Goal: Task Accomplishment & Management: Manage account settings

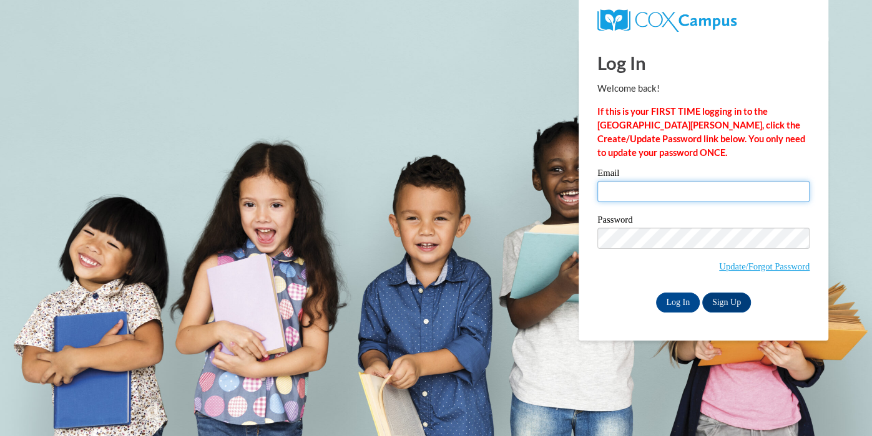
click at [696, 185] on input "Email" at bounding box center [703, 191] width 212 height 21
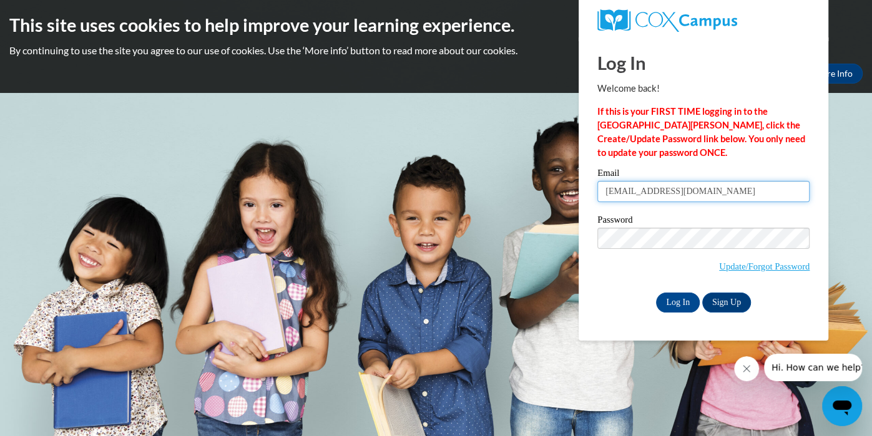
type input "[EMAIL_ADDRESS][DOMAIN_NAME]"
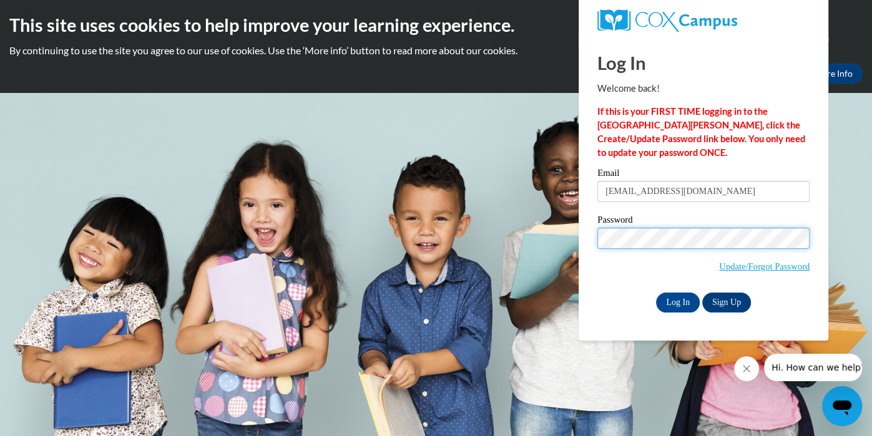
click at [656, 293] on input "Log In" at bounding box center [678, 303] width 44 height 20
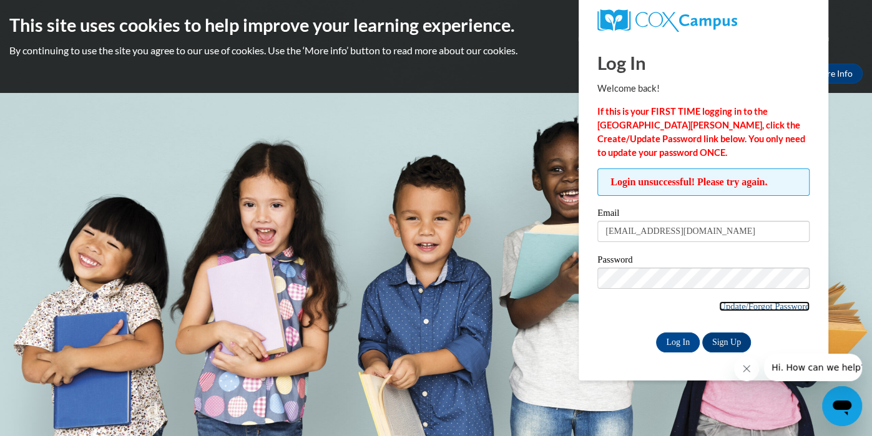
click at [742, 303] on link "Update/Forgot Password" at bounding box center [764, 307] width 91 height 10
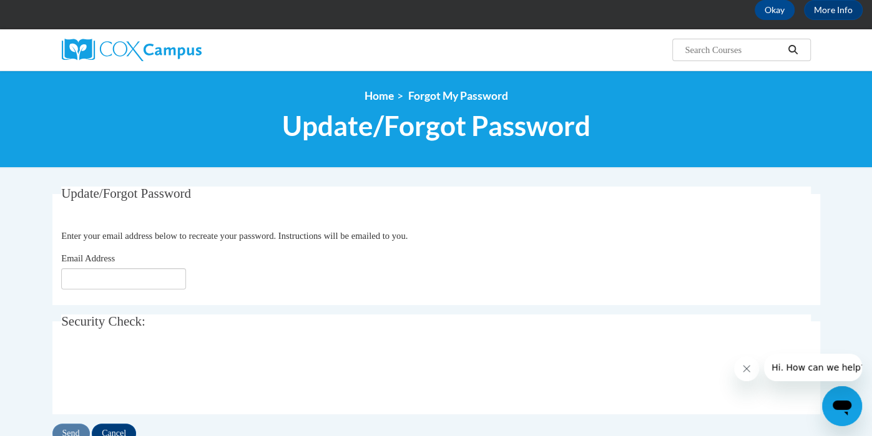
scroll to position [66, 0]
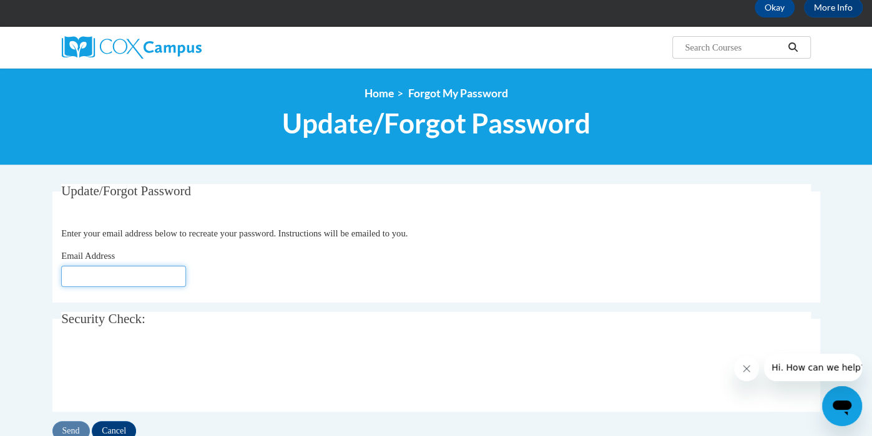
click at [142, 269] on input "Email Address" at bounding box center [123, 276] width 125 height 21
type input "[EMAIL_ADDRESS][DOMAIN_NAME]"
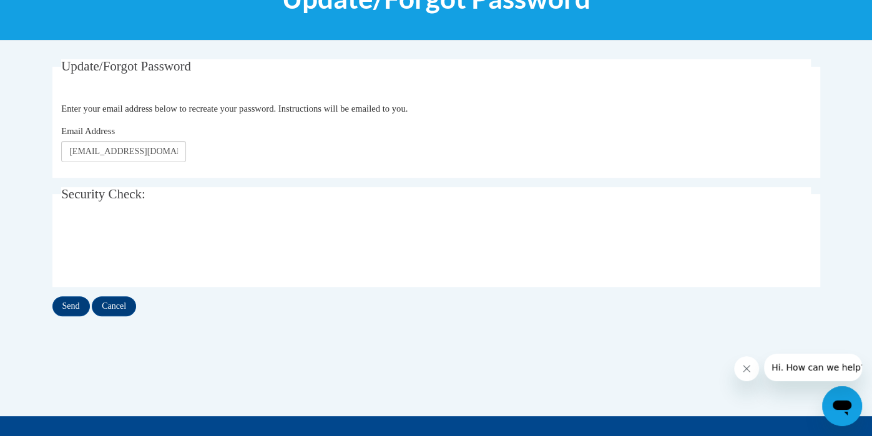
scroll to position [191, 0]
click at [66, 308] on input "Send" at bounding box center [70, 307] width 37 height 20
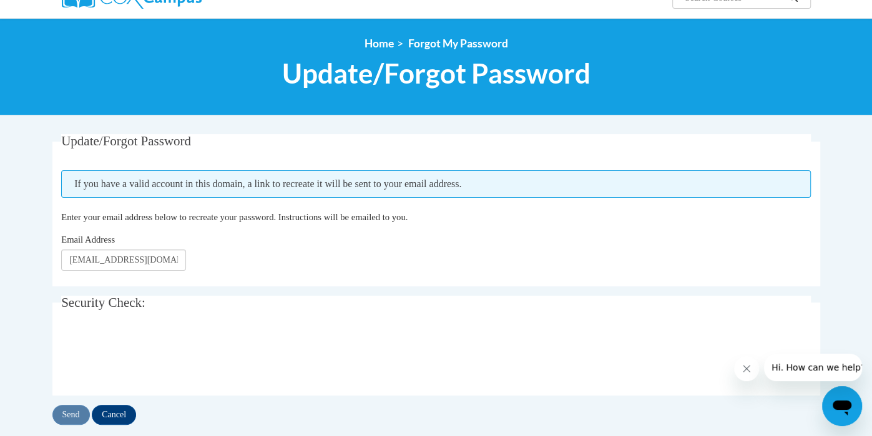
scroll to position [117, 0]
